Goal: Task Accomplishment & Management: Manage account settings

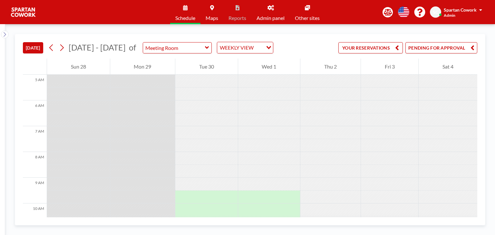
scroll to position [236, 0]
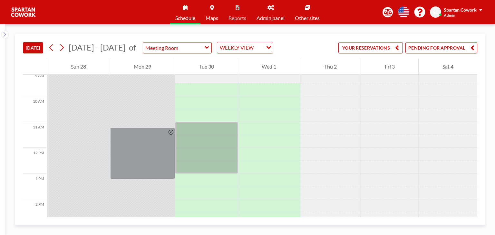
click at [471, 47] on icon "button" at bounding box center [473, 48] width 4 height 8
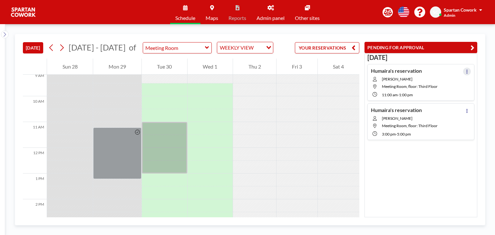
click at [466, 73] on icon at bounding box center [467, 72] width 3 height 4
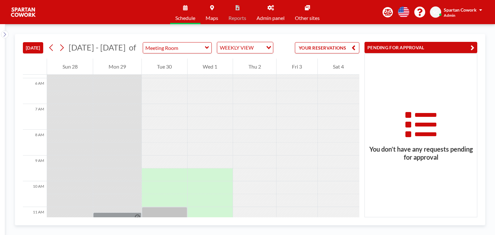
scroll to position [259, 0]
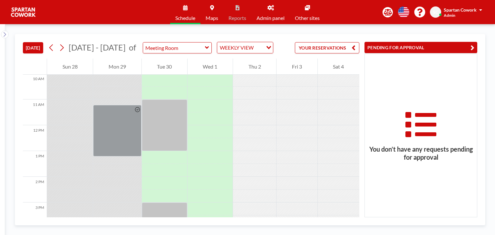
click at [419, 47] on button "PENDING FOR APPROVAL" at bounding box center [421, 47] width 113 height 11
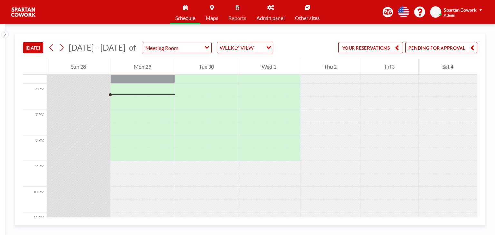
scroll to position [474, 0]
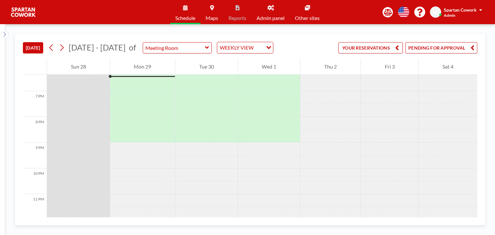
click at [230, 166] on div at bounding box center [206, 162] width 63 height 13
click at [207, 166] on div at bounding box center [206, 162] width 63 height 13
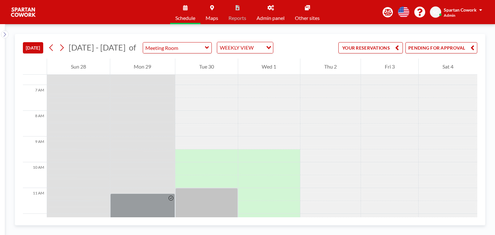
scroll to position [151, 0]
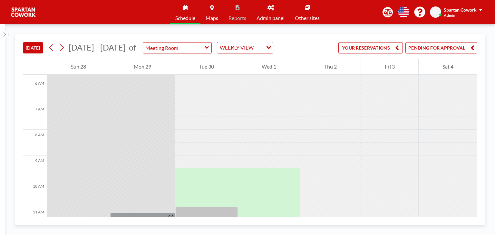
click at [206, 137] on div at bounding box center [206, 136] width 63 height 13
